Goal: Task Accomplishment & Management: Manage account settings

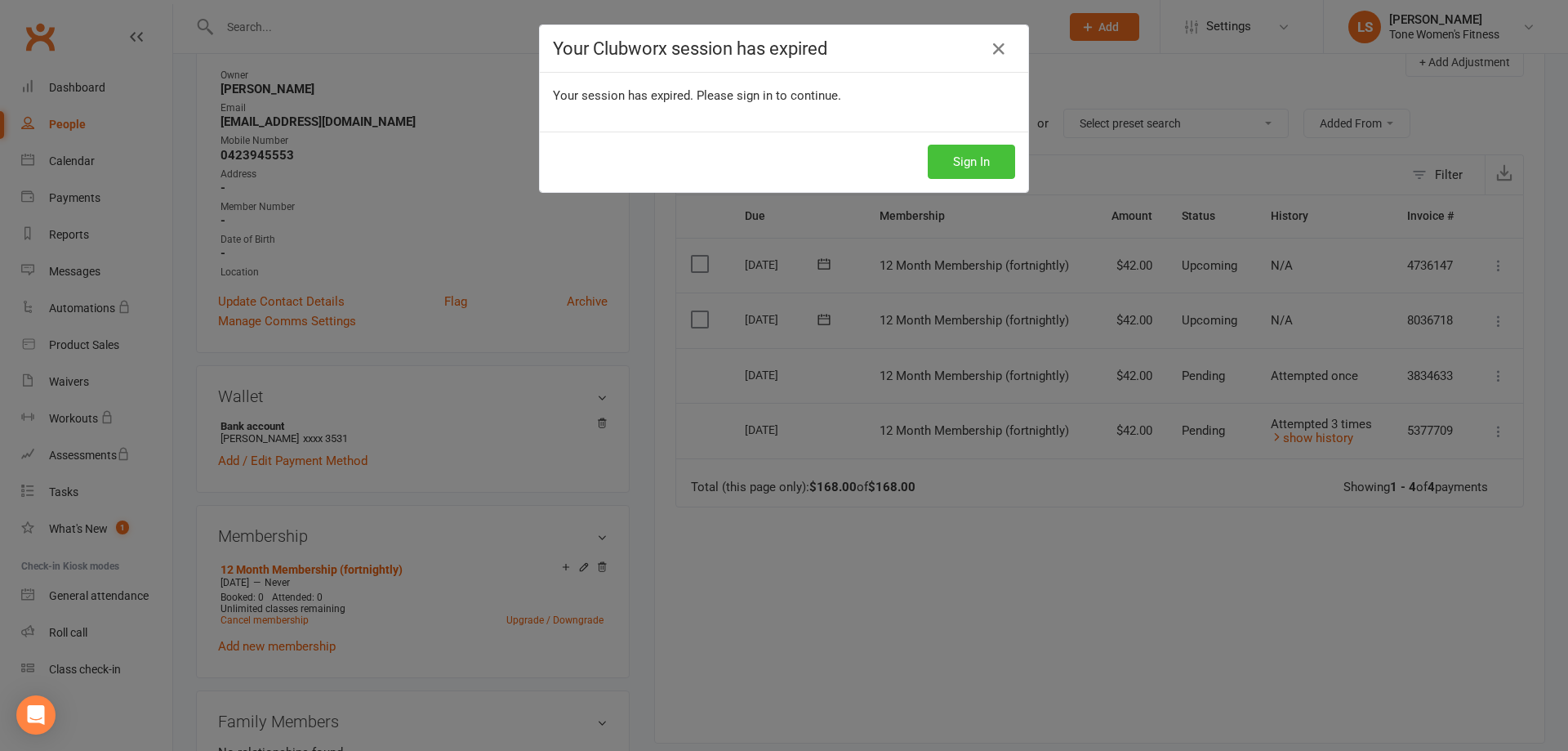
click at [977, 169] on button "Sign In" at bounding box center [971, 162] width 87 height 35
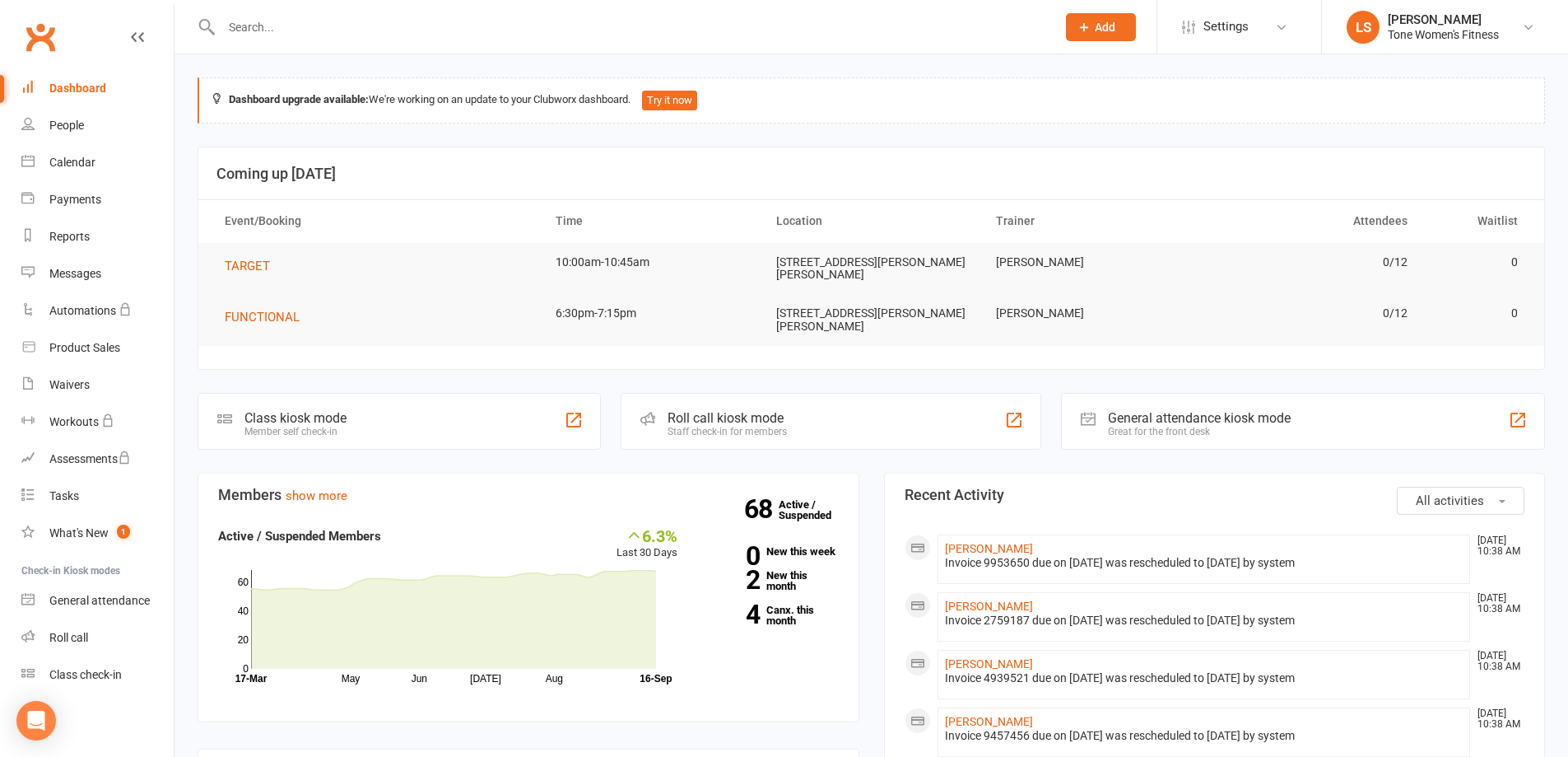
click at [321, 36] on input "text" at bounding box center [630, 27] width 828 height 23
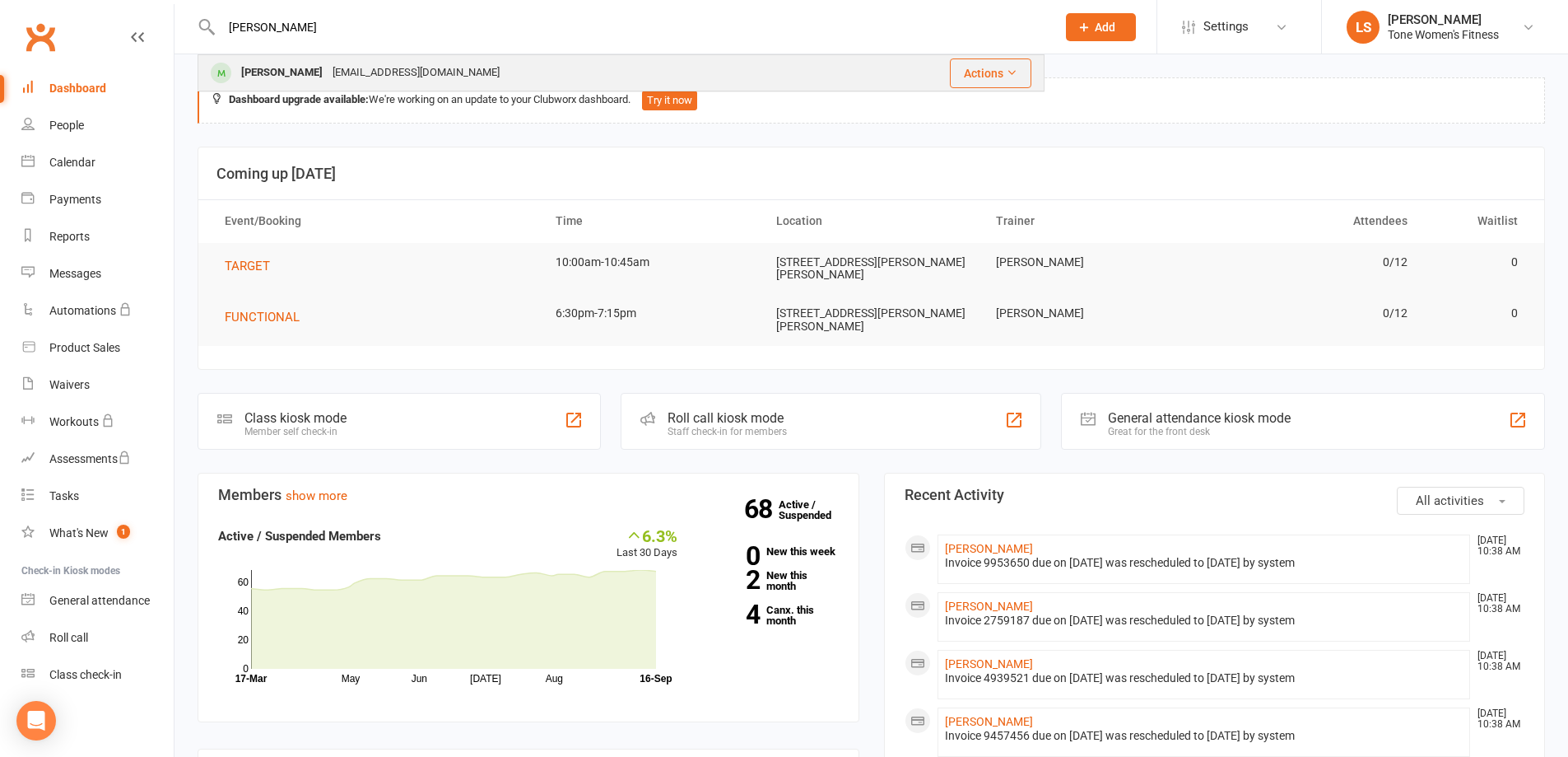
type input "[PERSON_NAME]"
click at [334, 72] on div "[EMAIL_ADDRESS][DOMAIN_NAME]" at bounding box center [415, 73] width 177 height 24
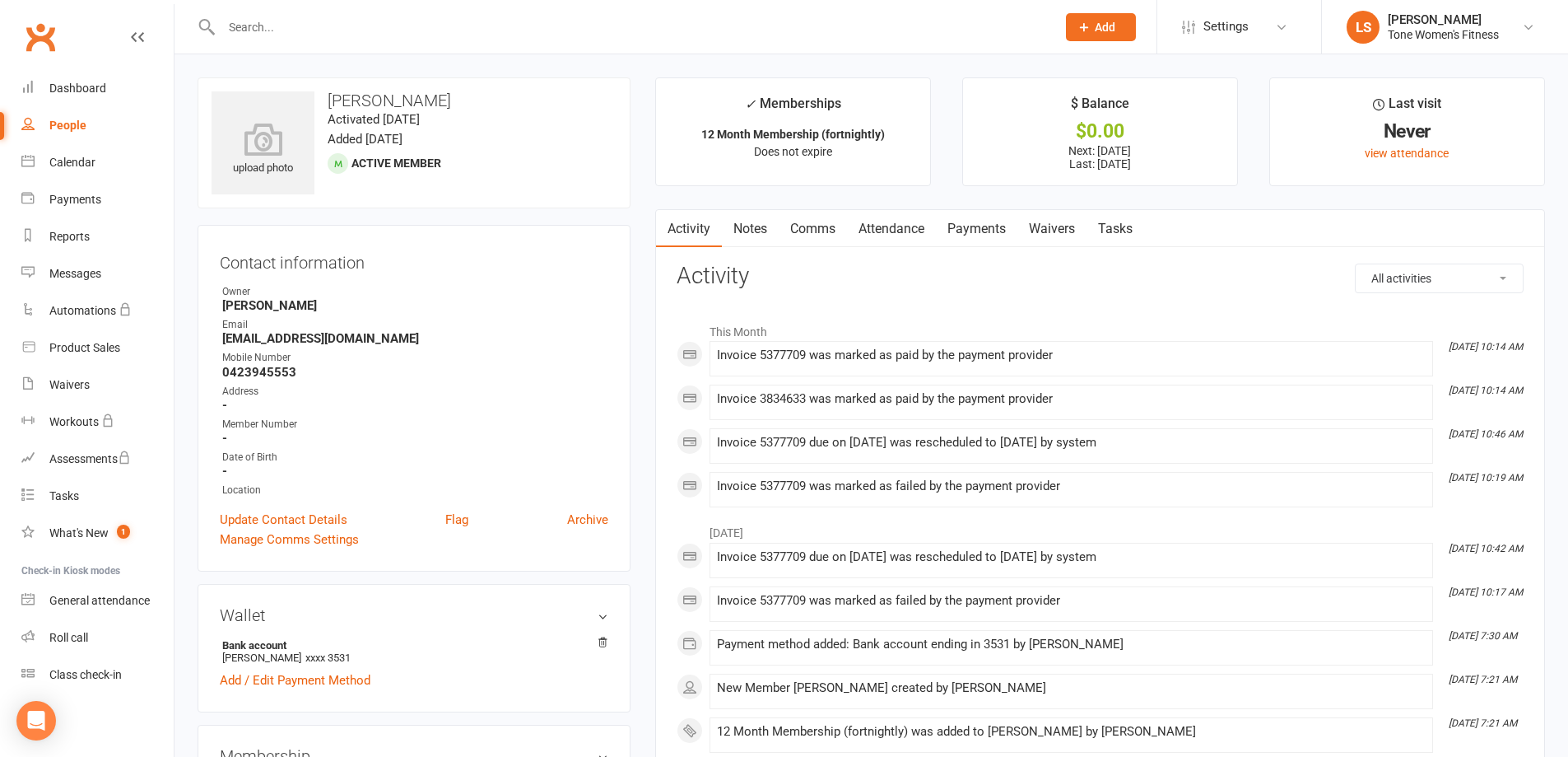
click at [304, 17] on input "text" at bounding box center [630, 27] width 828 height 23
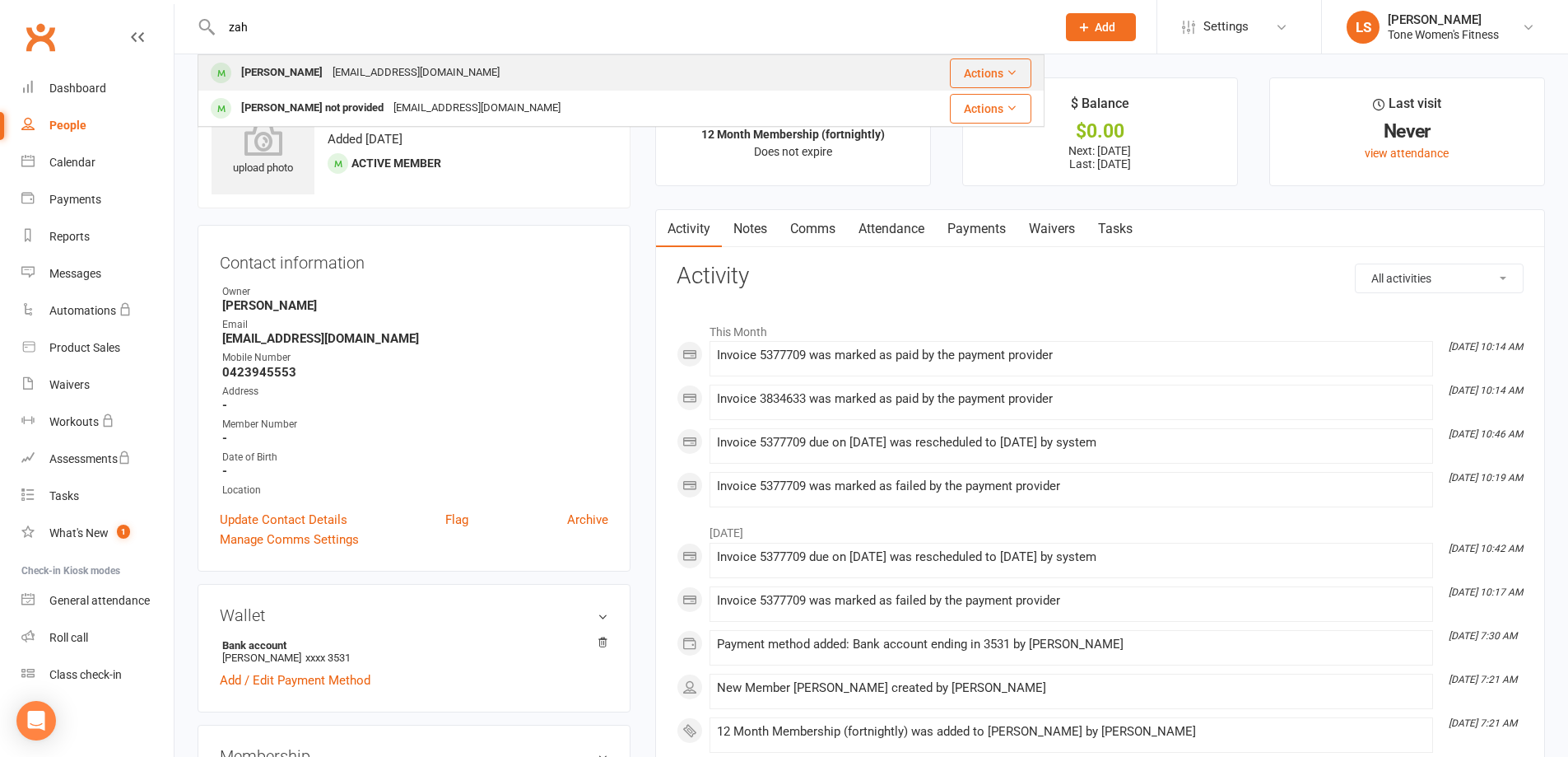
type input "zah"
click at [403, 73] on div "[EMAIL_ADDRESS][DOMAIN_NAME]" at bounding box center [415, 73] width 177 height 24
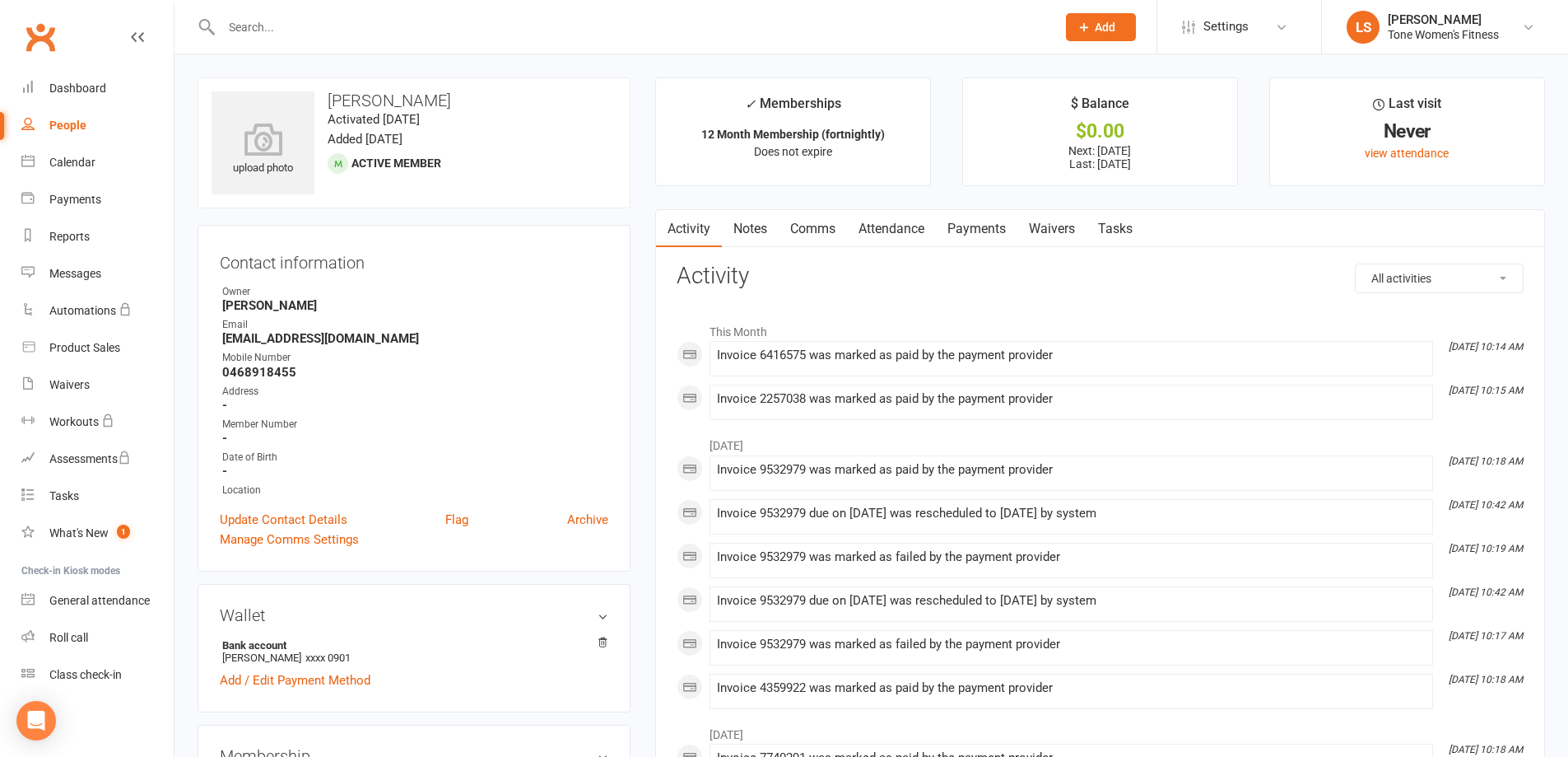
click at [966, 233] on link "Payments" at bounding box center [977, 228] width 81 height 38
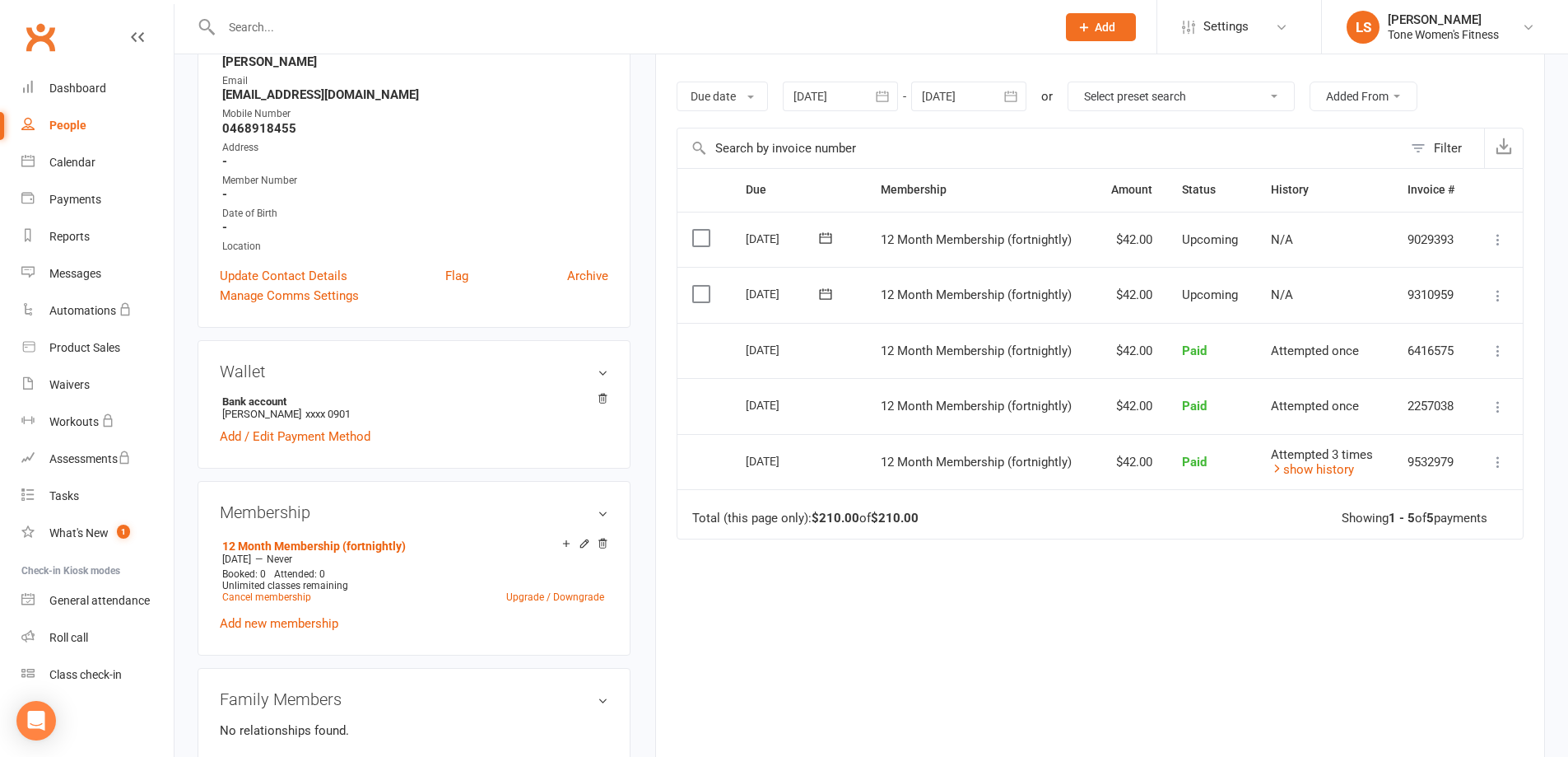
scroll to position [245, 0]
click at [294, 596] on link "Cancel membership" at bounding box center [267, 595] width 89 height 12
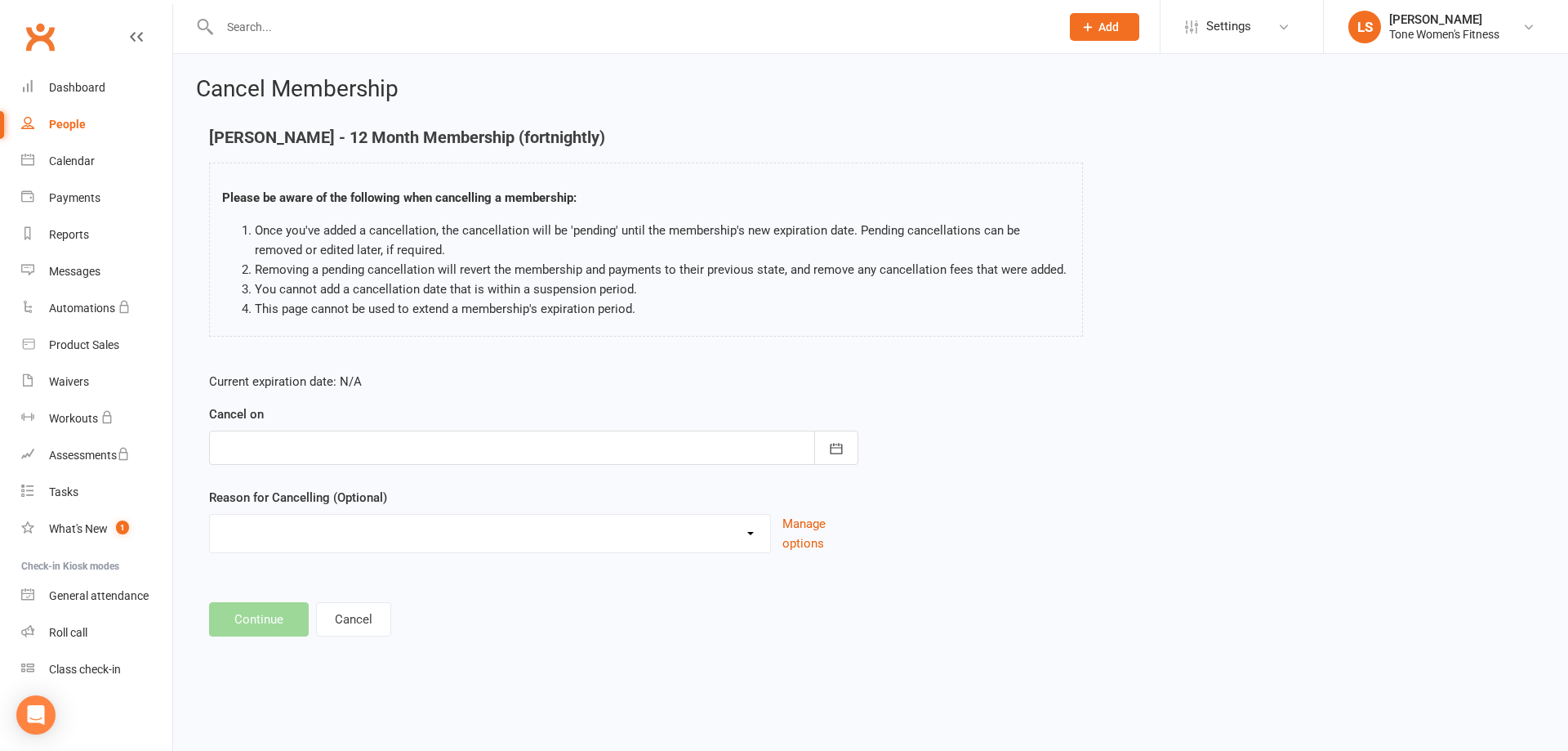
click at [326, 460] on div at bounding box center [534, 448] width 649 height 35
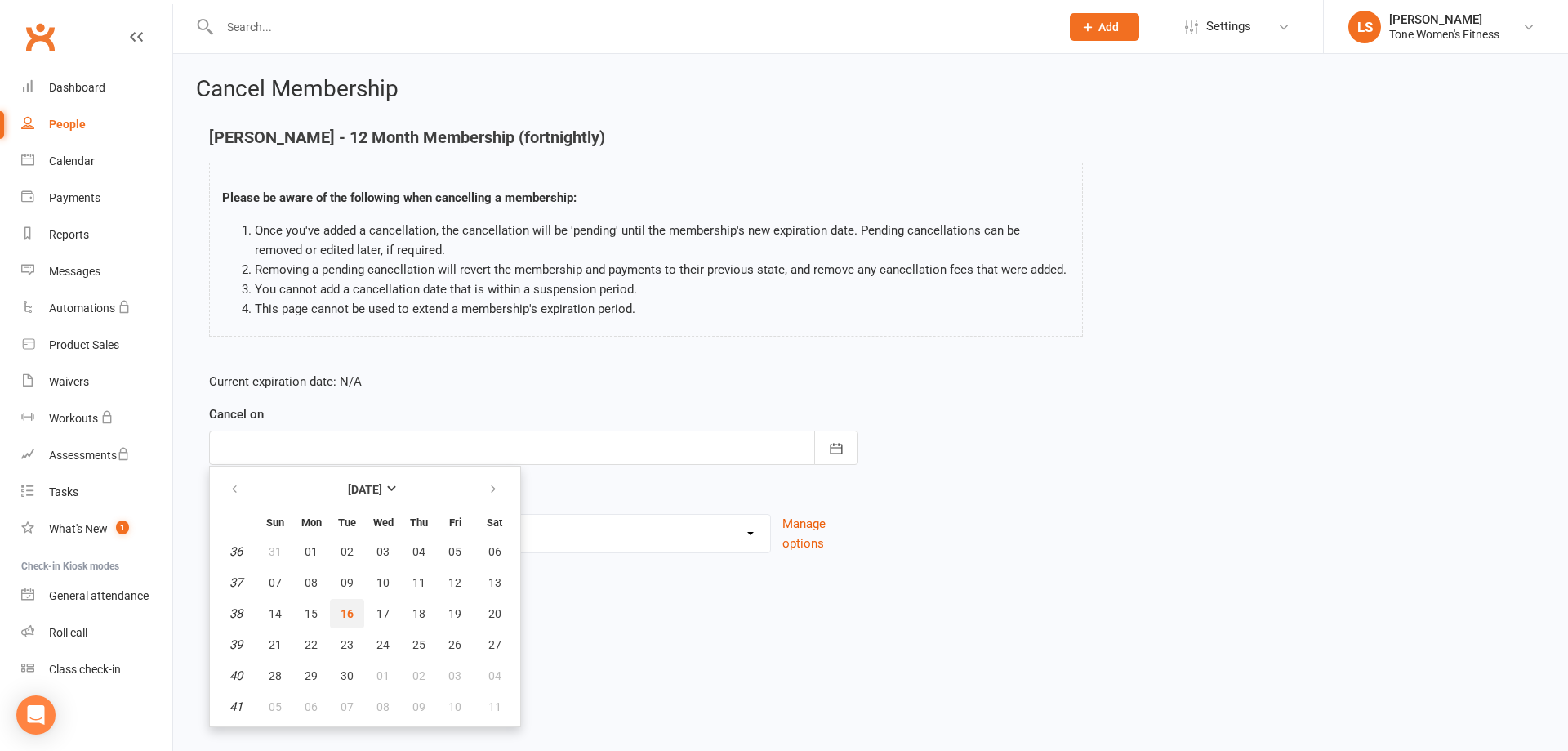
click at [345, 613] on span "16" at bounding box center [348, 614] width 13 height 13
type input "[DATE]"
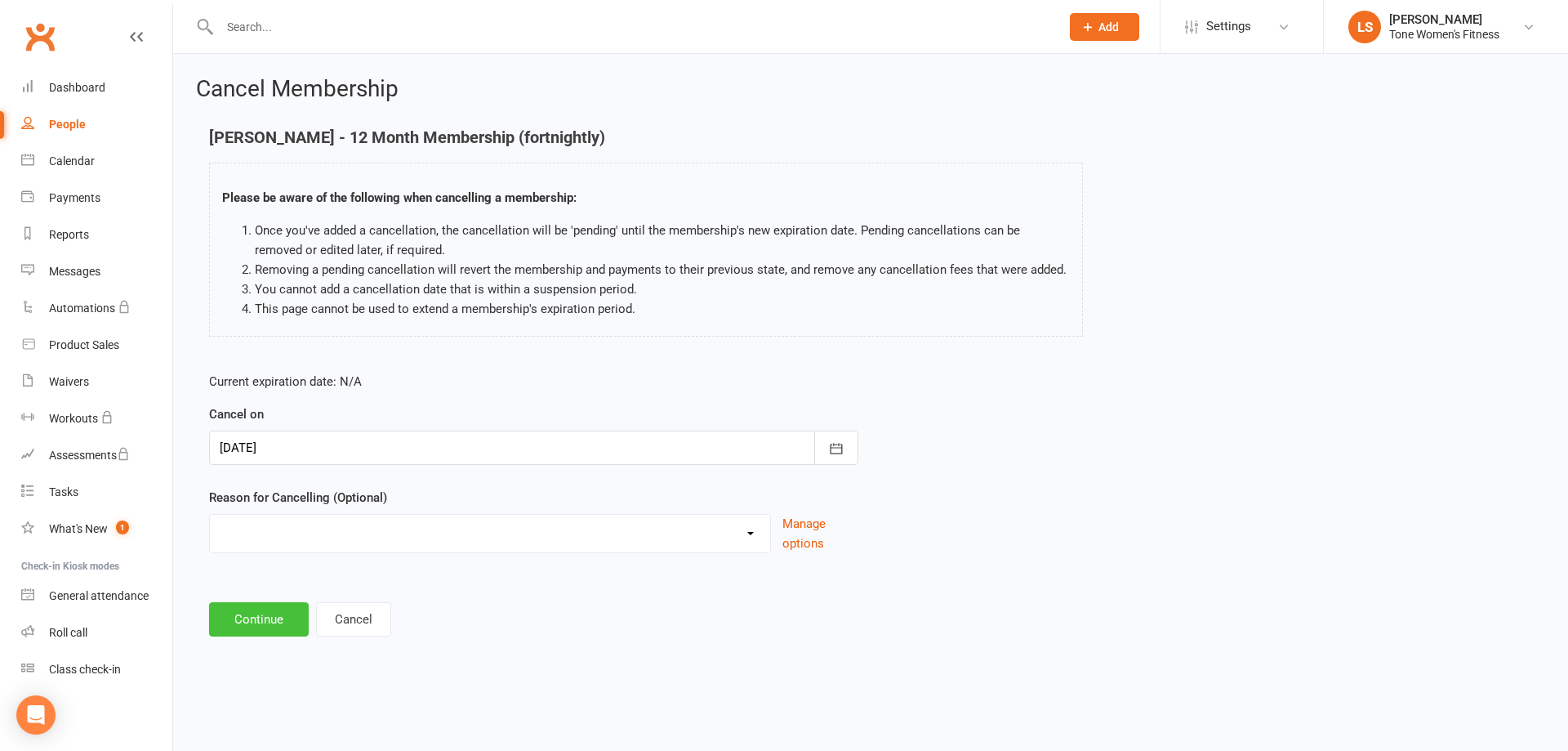
click at [270, 609] on button "Continue" at bounding box center [259, 619] width 100 height 35
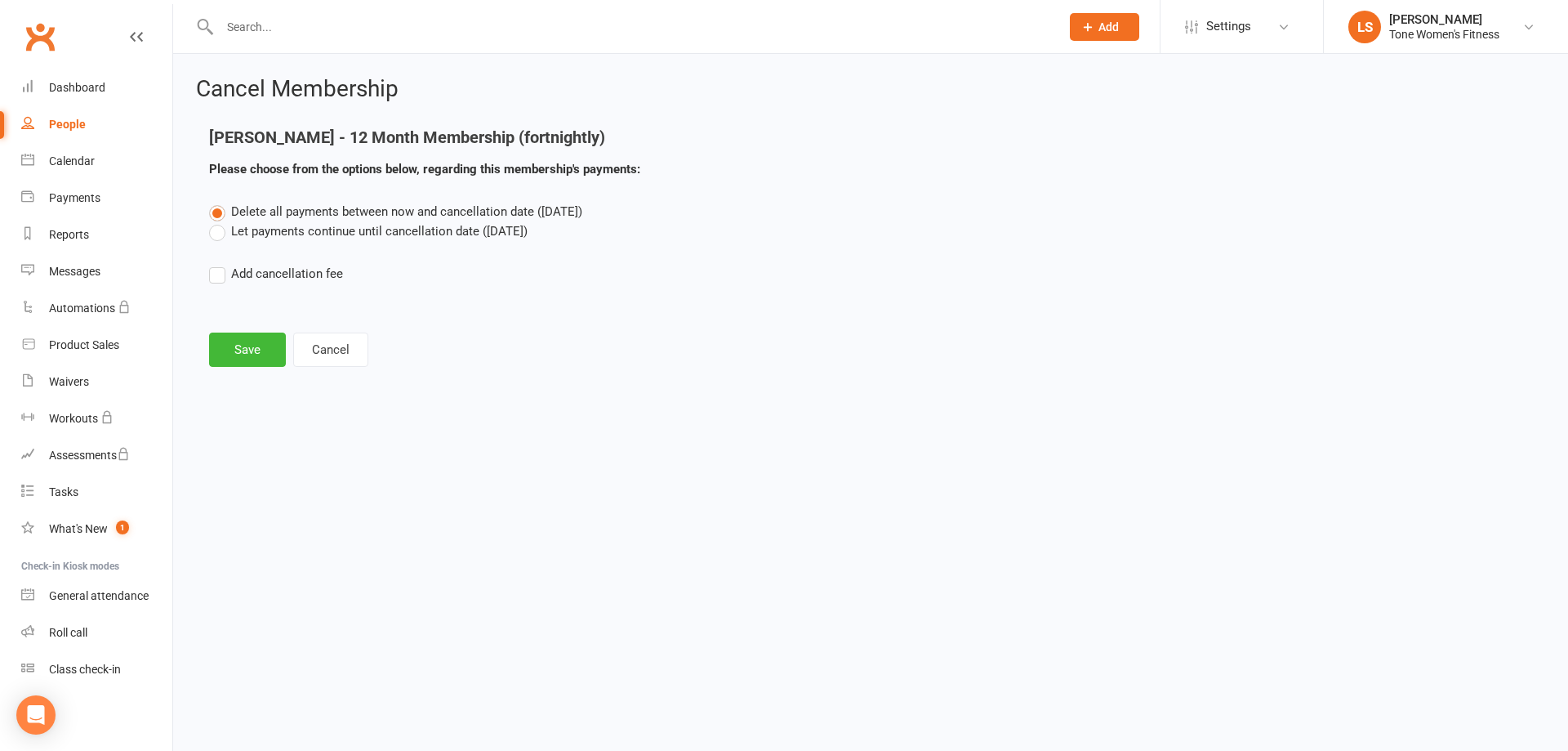
click at [215, 227] on label "Let payments continue until cancellation date ([DATE])" at bounding box center [369, 230] width 319 height 19
click at [215, 221] on input "Let payments continue until cancellation date ([DATE])" at bounding box center [214, 221] width 11 height 0
click at [252, 347] on button "Save" at bounding box center [248, 350] width 77 height 35
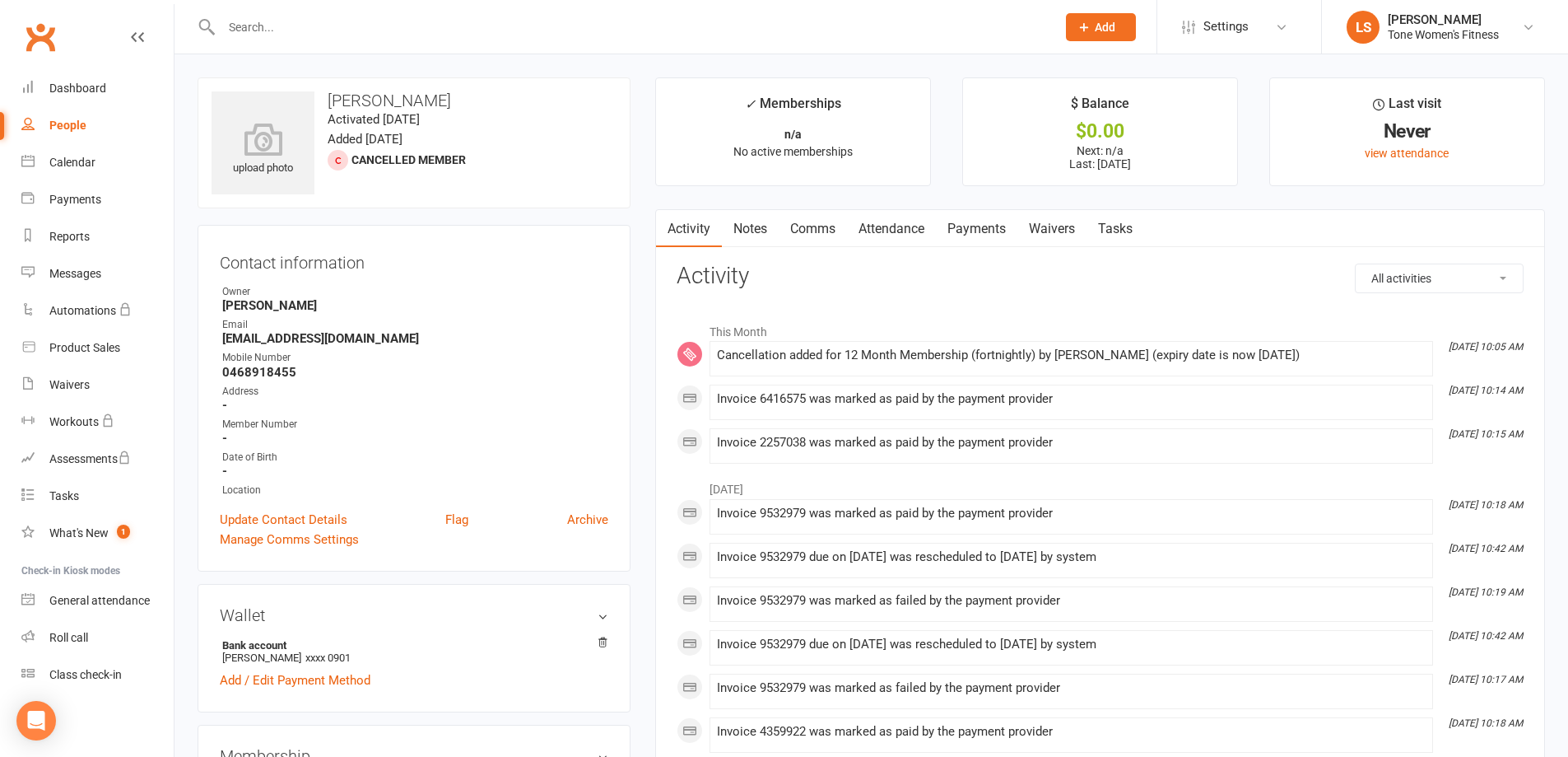
click at [283, 33] on input "text" at bounding box center [630, 27] width 828 height 23
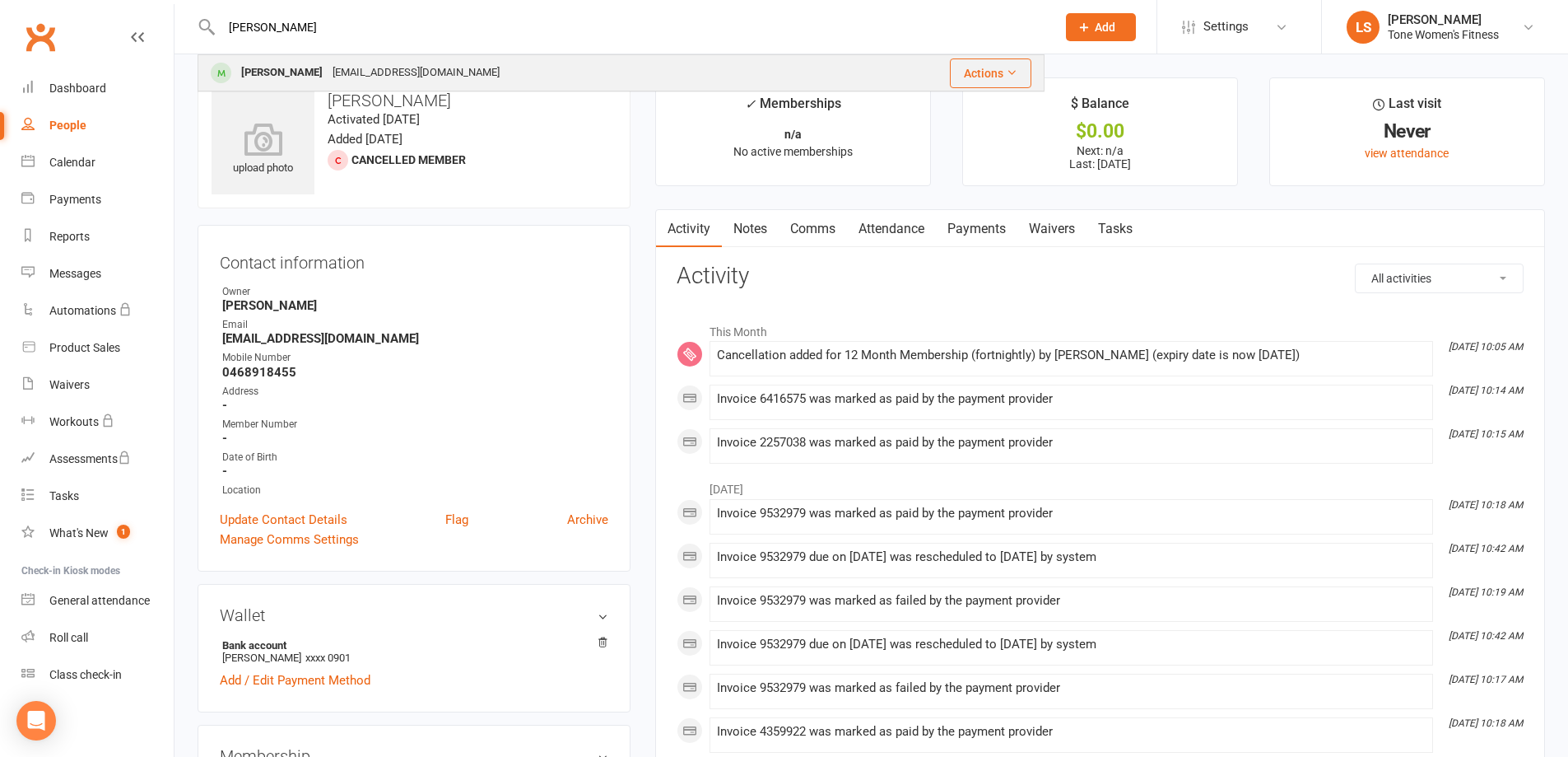
type input "[PERSON_NAME]"
click at [267, 79] on div "[PERSON_NAME]" at bounding box center [282, 73] width 91 height 24
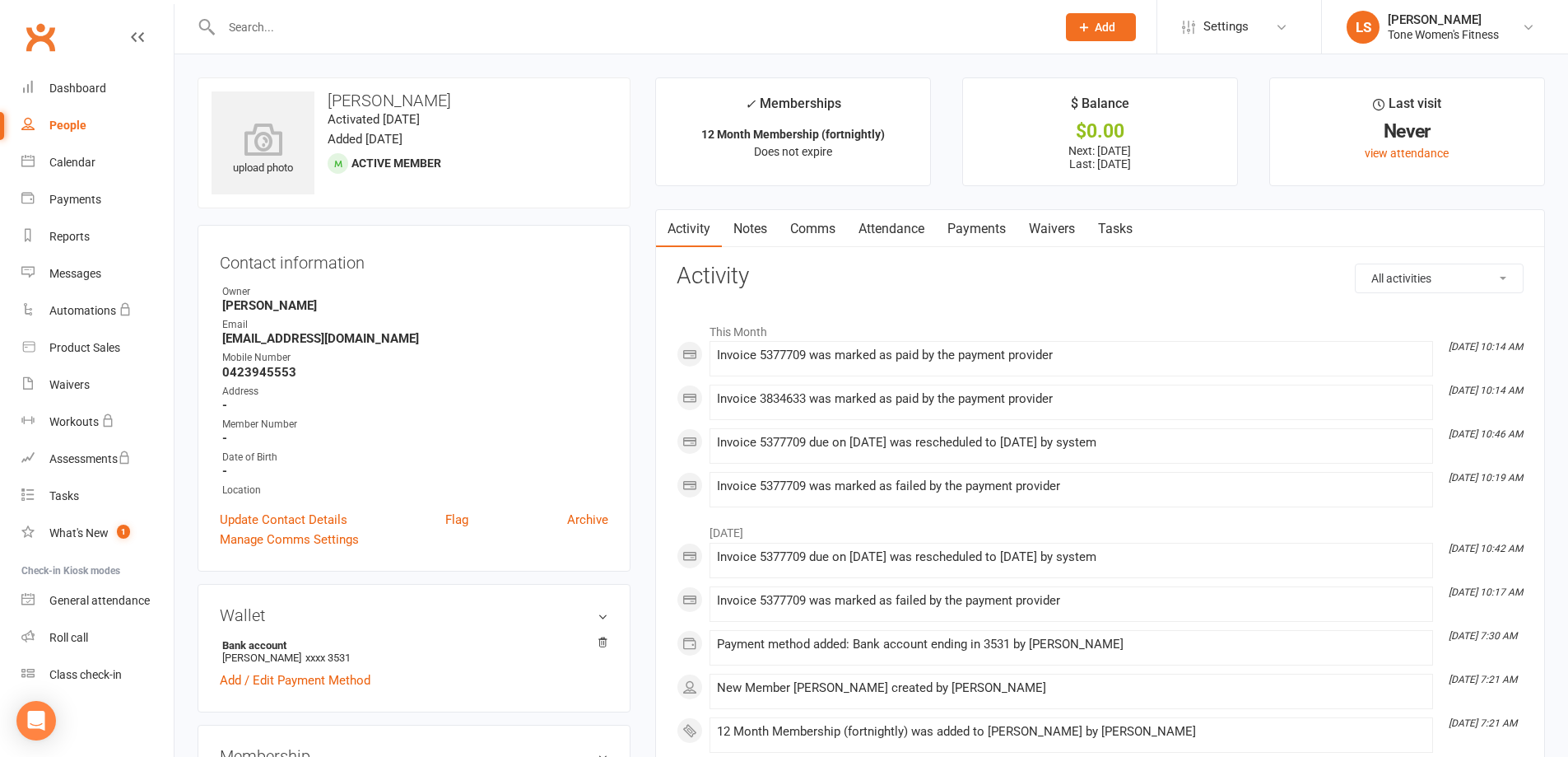
click at [967, 223] on link "Payments" at bounding box center [977, 228] width 81 height 38
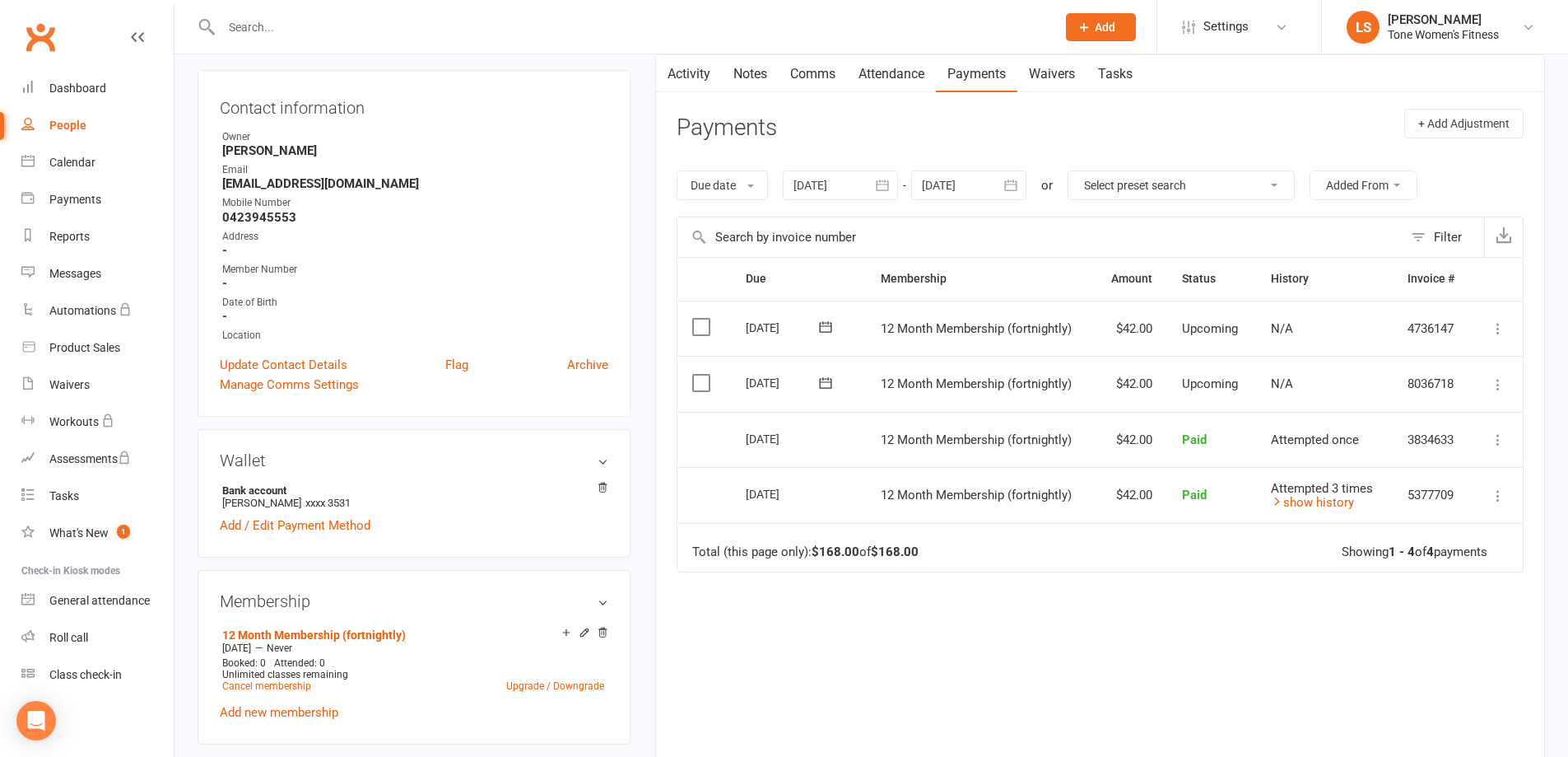
scroll to position [227, 0]
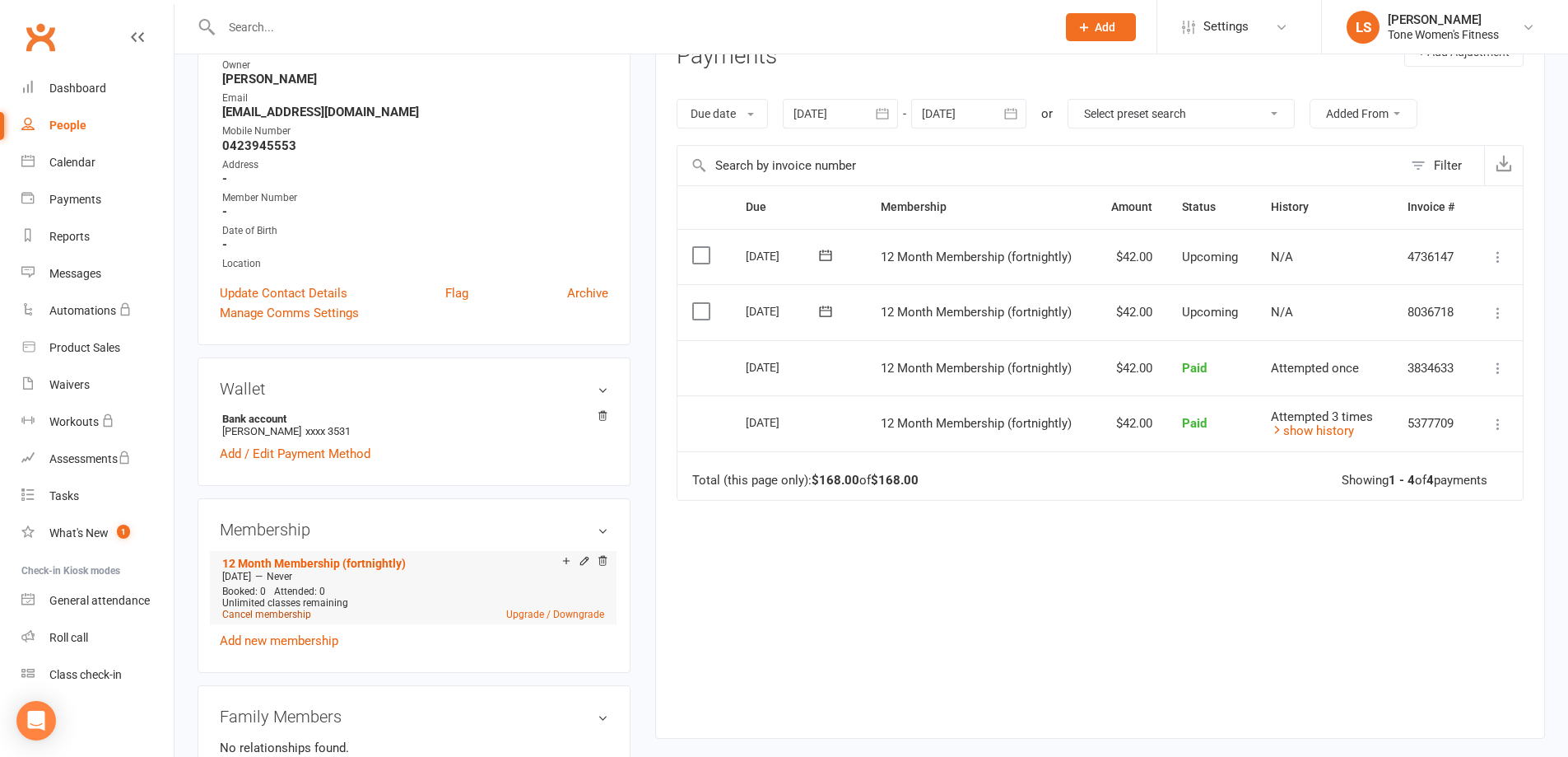
click at [259, 617] on link "Cancel membership" at bounding box center [267, 614] width 89 height 12
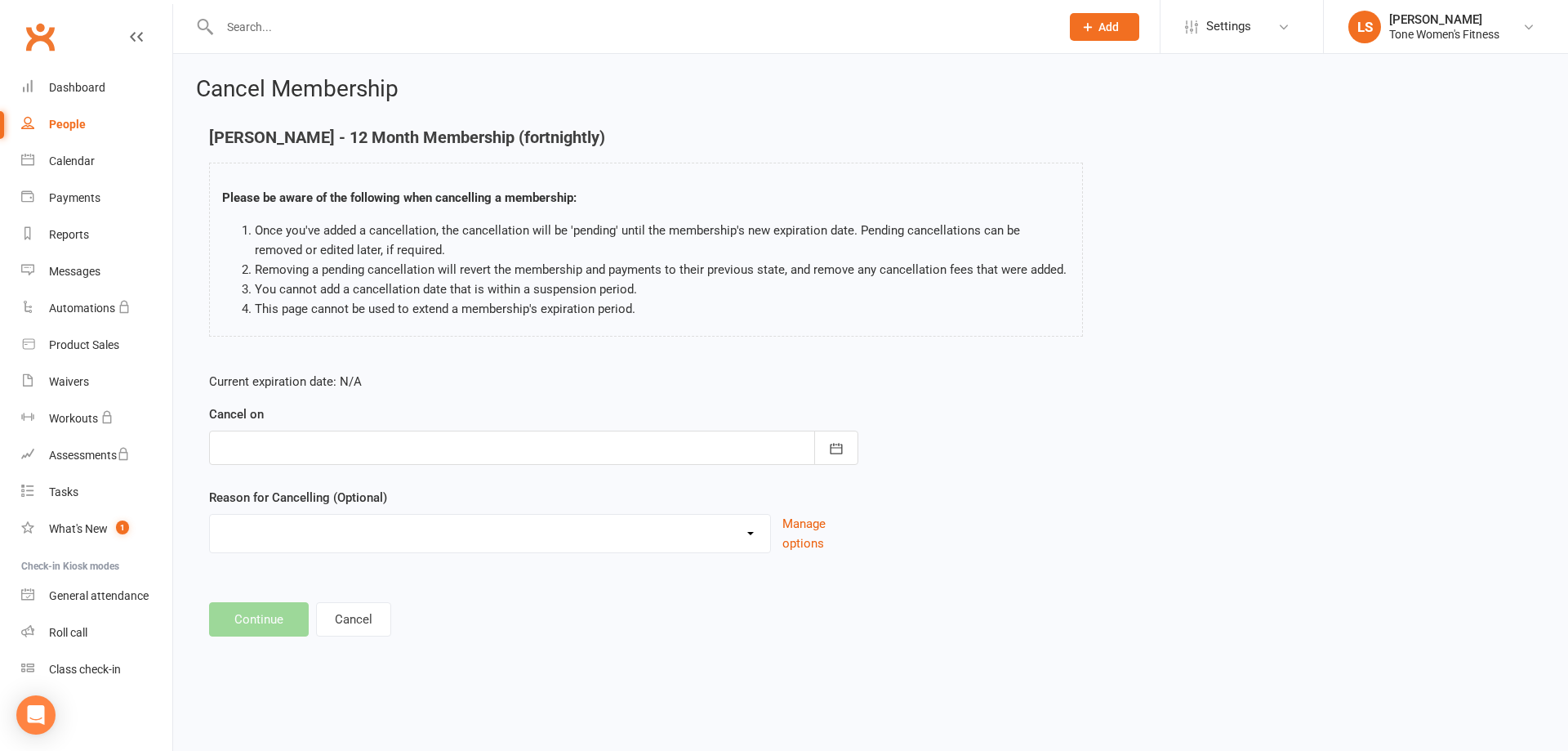
click at [231, 442] on div at bounding box center [534, 448] width 649 height 35
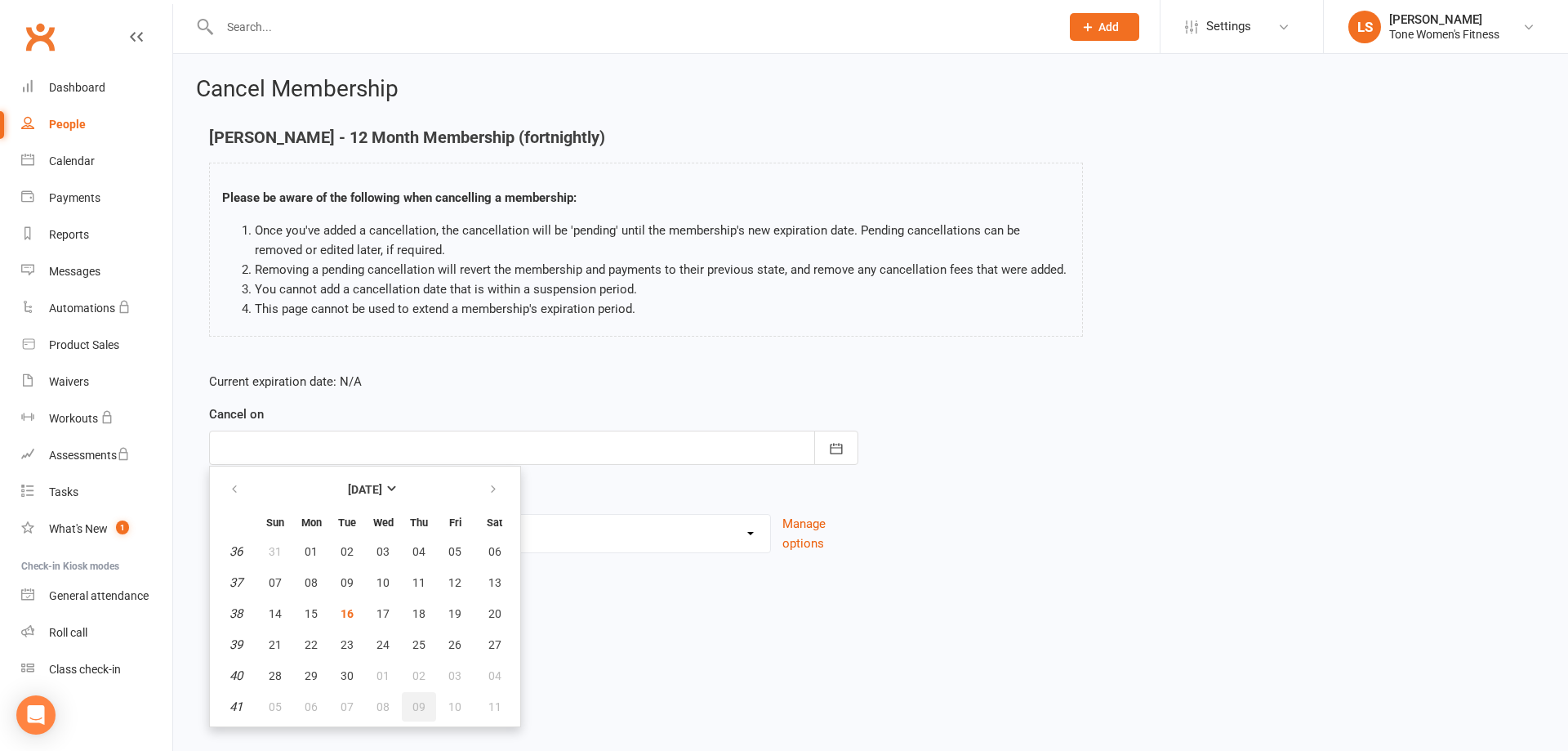
click at [415, 710] on span "09" at bounding box center [419, 707] width 13 height 13
type input "[DATE]"
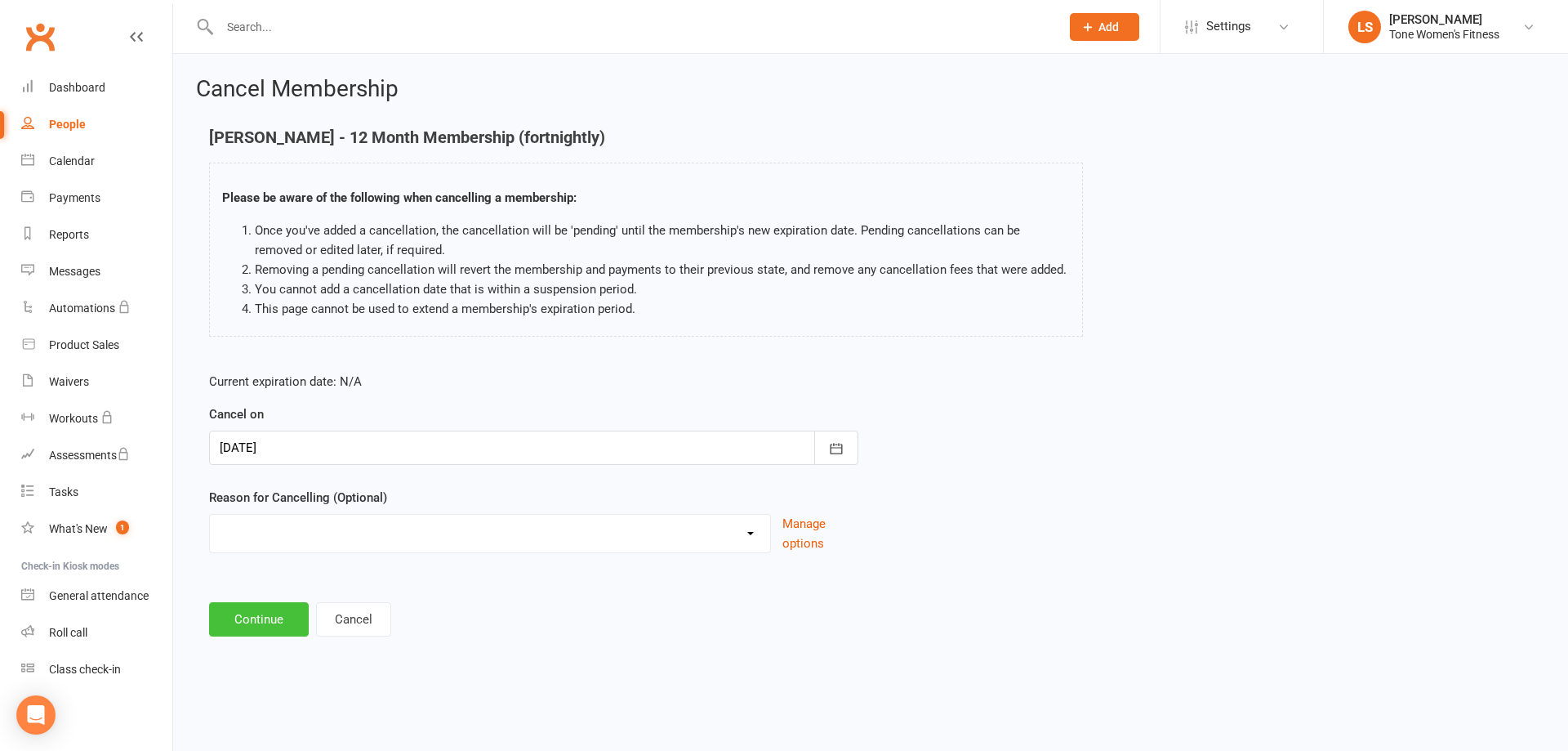
click at [256, 621] on button "Continue" at bounding box center [259, 619] width 100 height 35
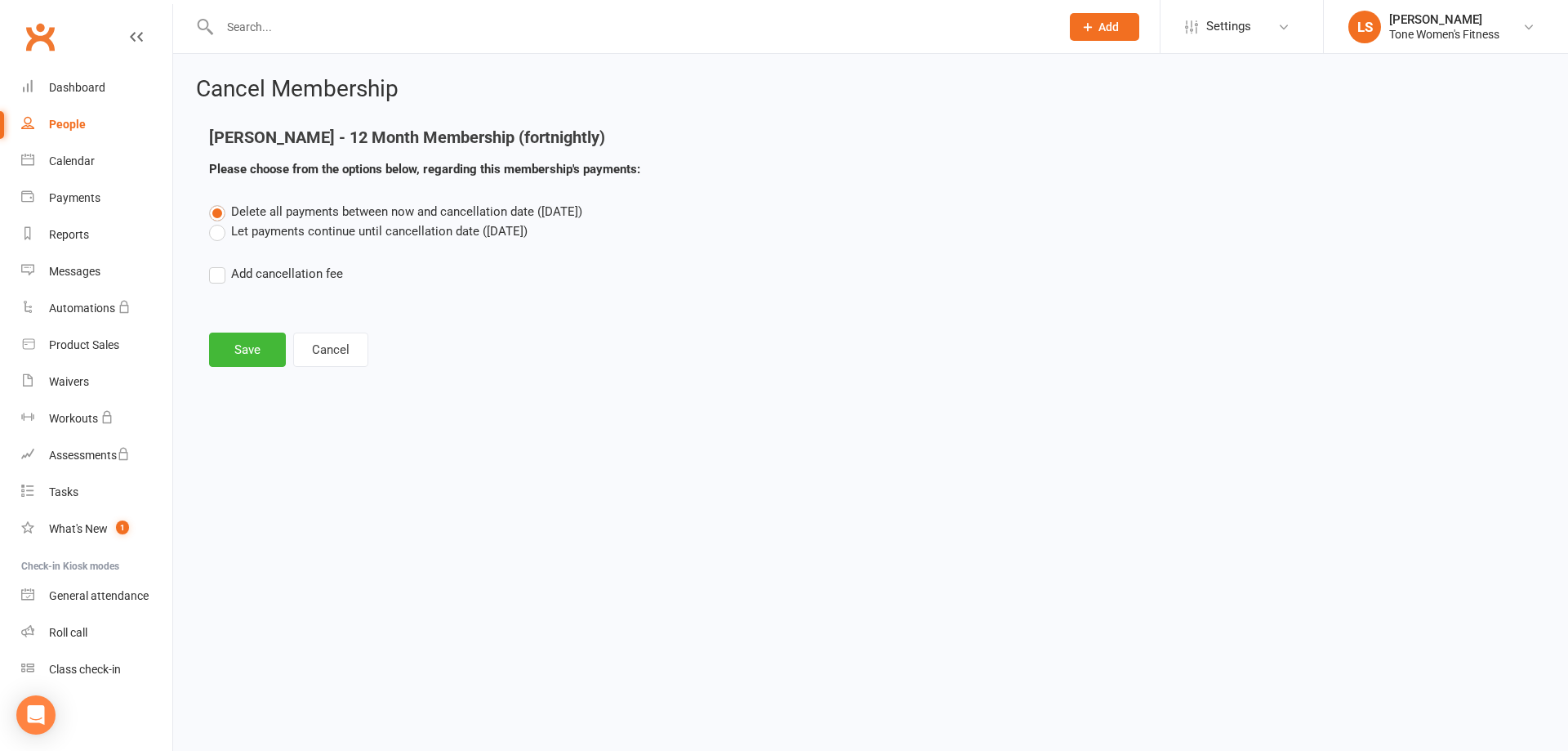
click at [220, 238] on label "Let payments continue until cancellation date ([DATE])" at bounding box center [369, 230] width 319 height 19
click at [220, 221] on input "Let payments continue until cancellation date ([DATE])" at bounding box center [214, 221] width 11 height 0
click at [236, 347] on button "Save" at bounding box center [248, 350] width 77 height 35
